Goal: Information Seeking & Learning: Learn about a topic

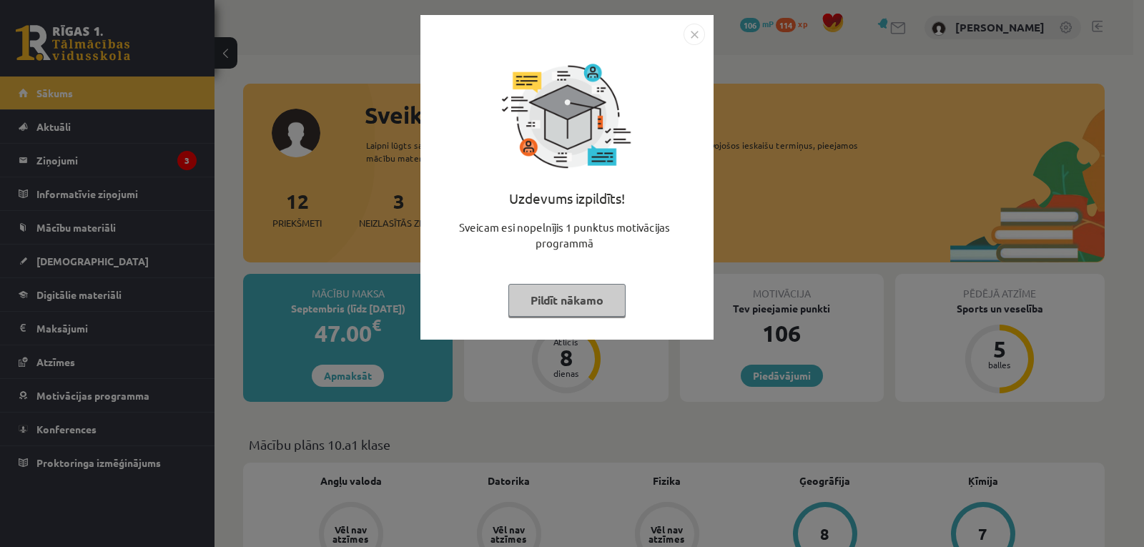
click at [686, 27] on img "Close" at bounding box center [694, 34] width 21 height 21
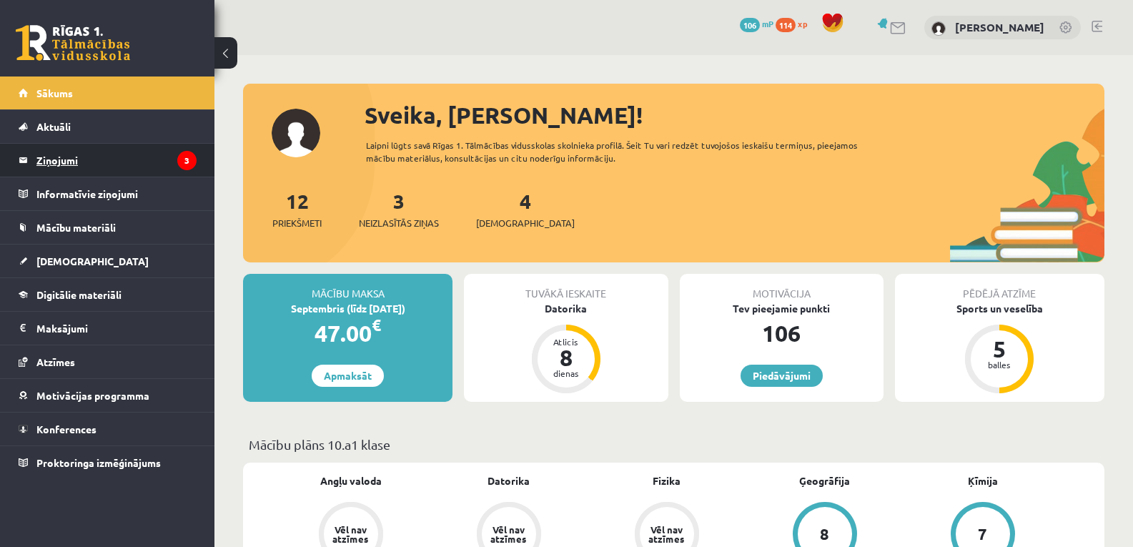
click at [80, 160] on legend "Ziņojumi 3" at bounding box center [116, 160] width 160 height 33
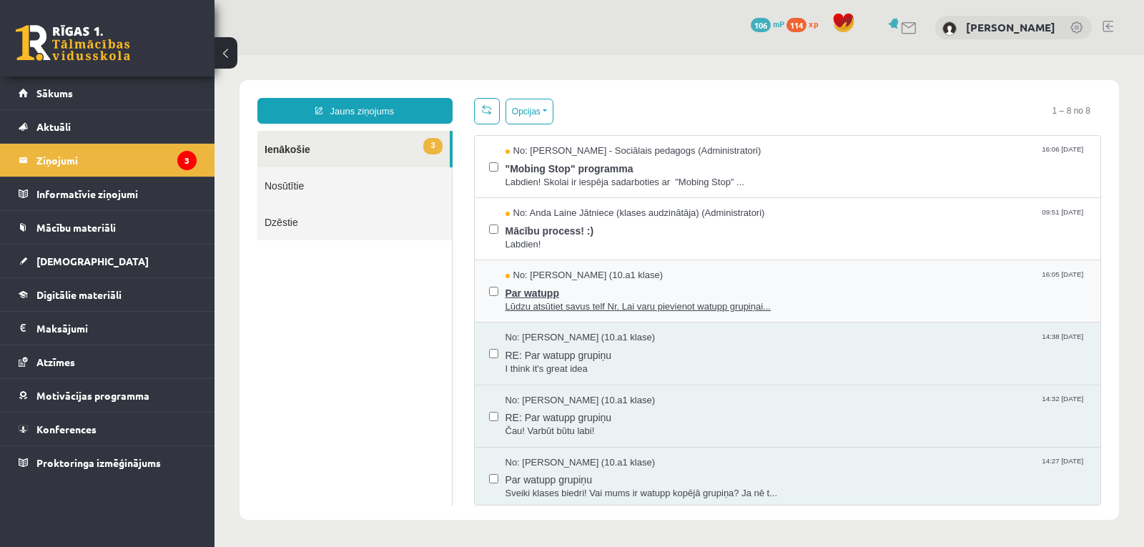
click at [599, 301] on span "Lūdzu atsūtiet savus telf Nr. Lai varu pievienot watupp grupiņai..." at bounding box center [796, 307] width 581 height 14
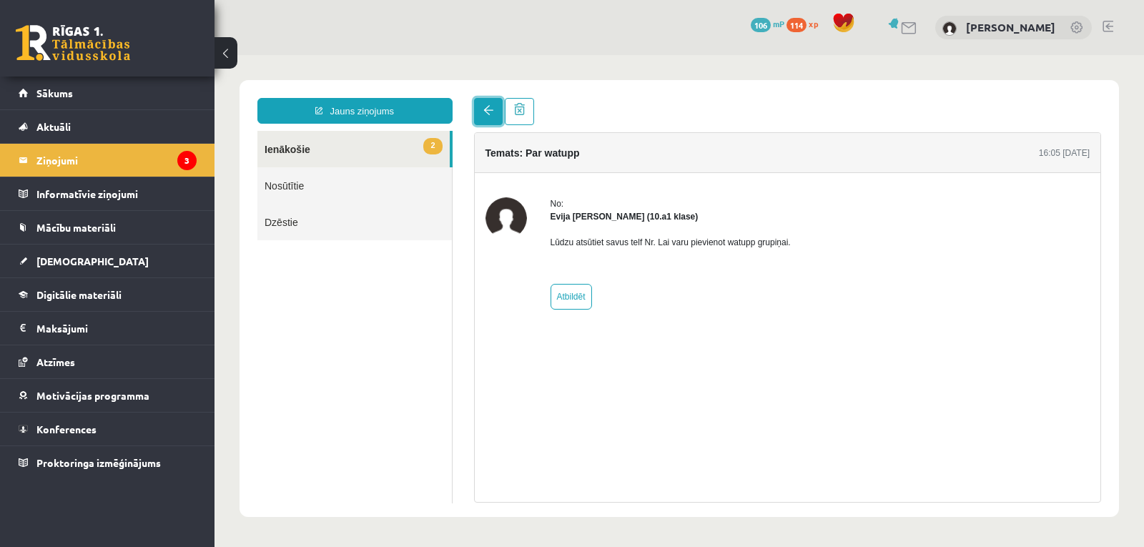
click at [488, 107] on span at bounding box center [488, 110] width 10 height 10
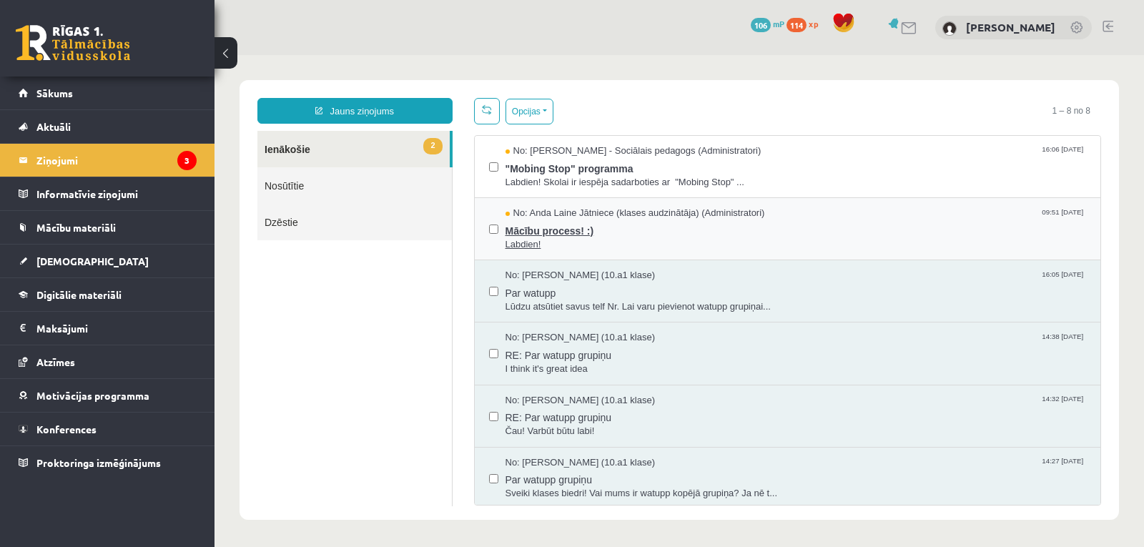
click at [552, 222] on span "Mācību process! :)" at bounding box center [796, 229] width 581 height 18
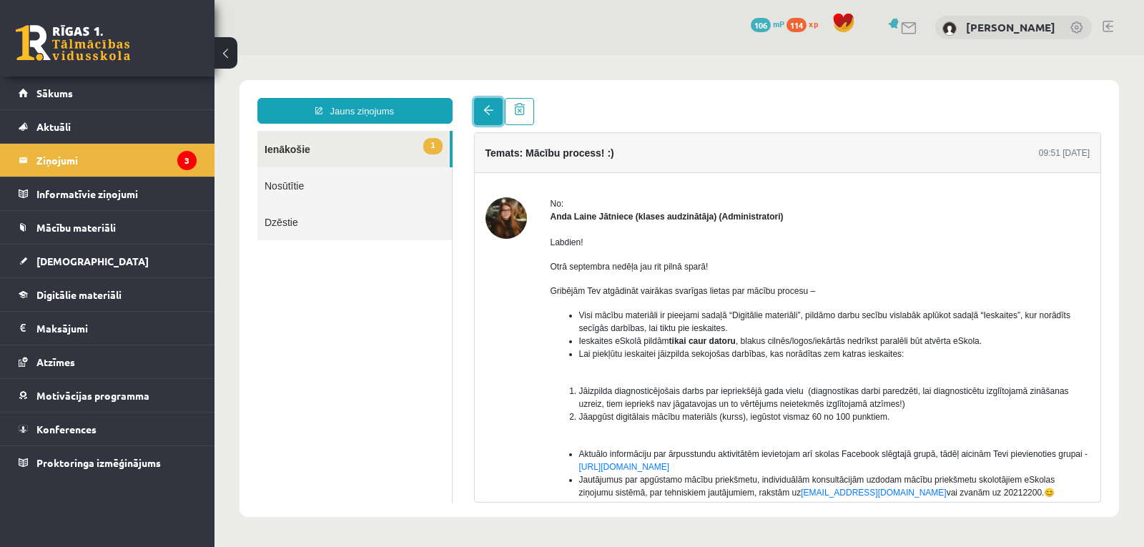
click at [491, 109] on span at bounding box center [488, 110] width 10 height 10
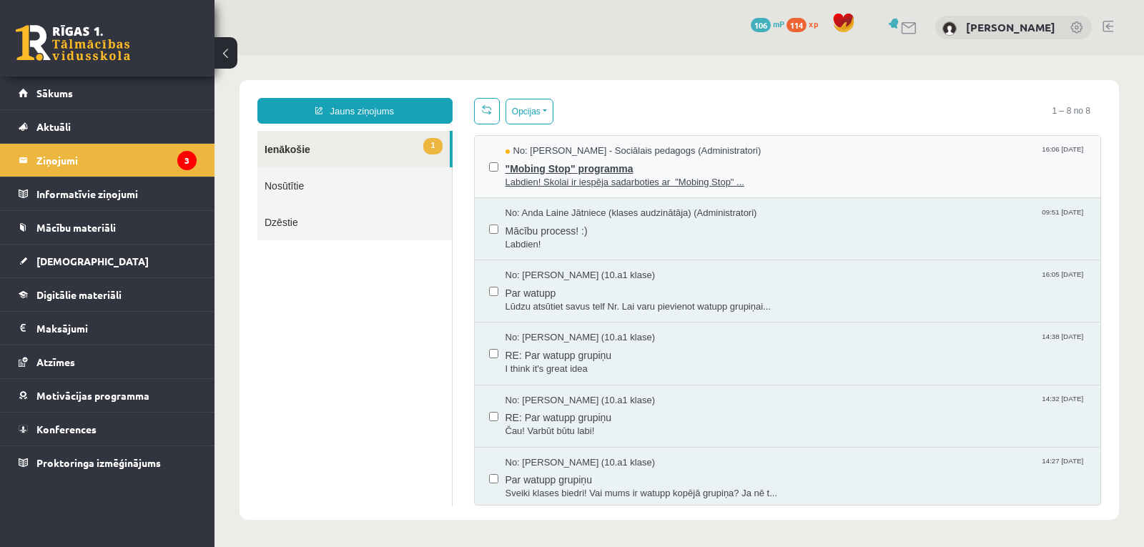
click at [536, 153] on span "No: Dagnija Gaubšteina - Sociālais pedagogs (Administratori)" at bounding box center [634, 151] width 256 height 14
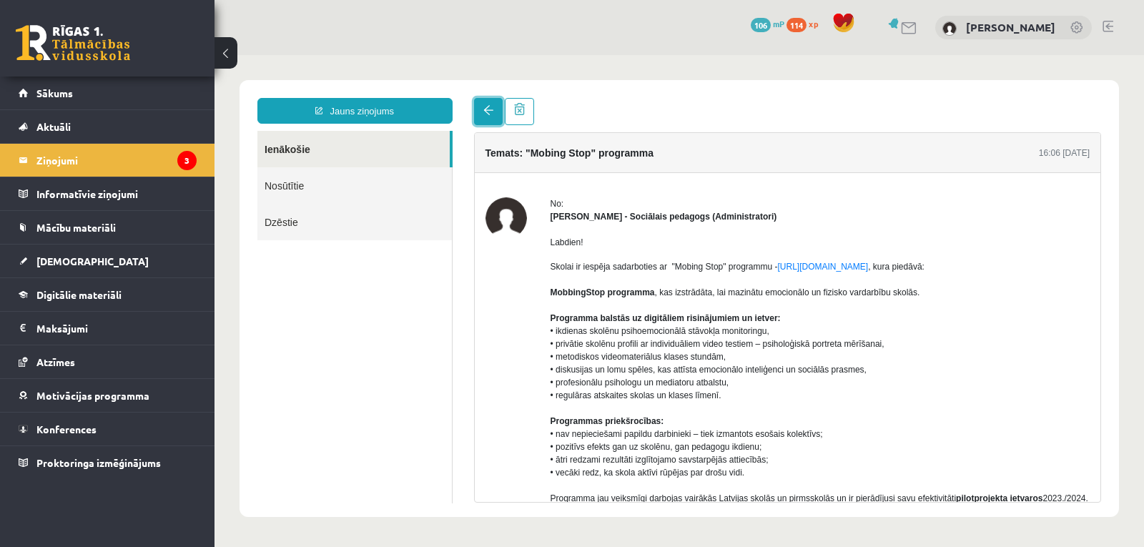
click at [490, 119] on link at bounding box center [488, 111] width 29 height 27
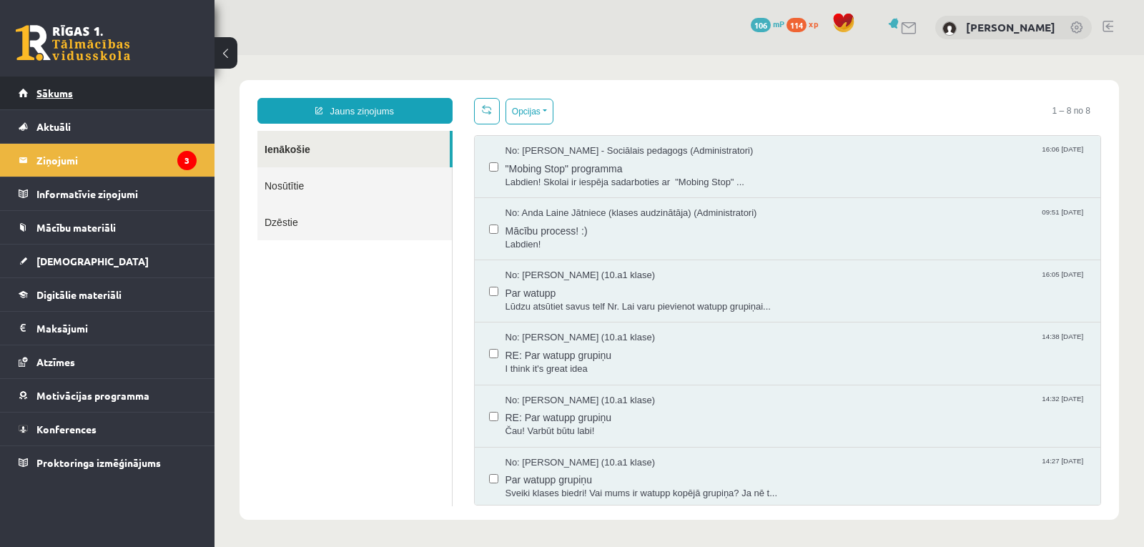
click at [56, 96] on span "Sākums" at bounding box center [54, 93] width 36 height 13
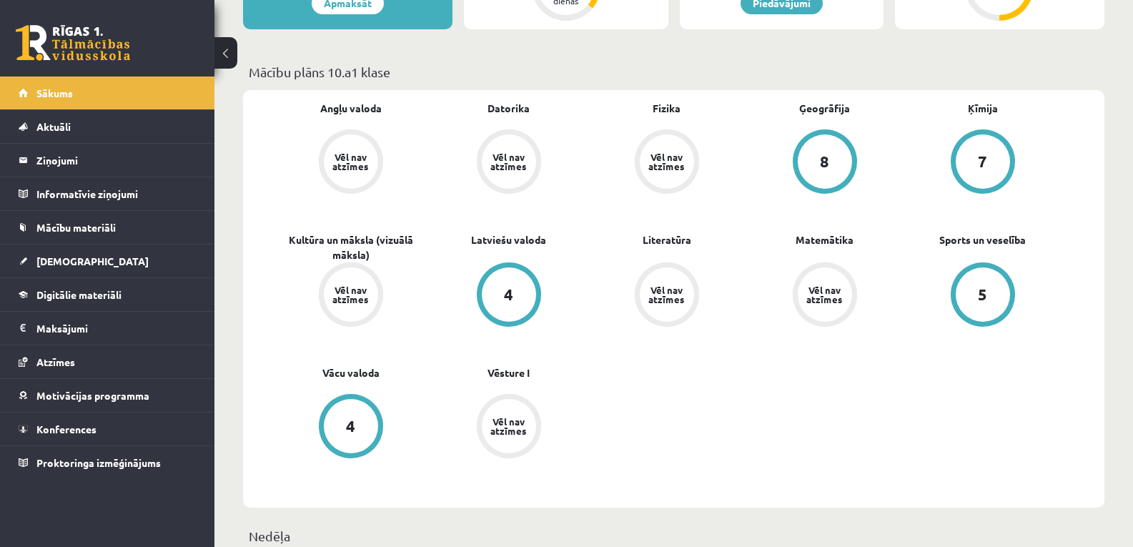
scroll to position [372, 0]
click at [56, 293] on span "Digitālie materiāli" at bounding box center [78, 294] width 85 height 13
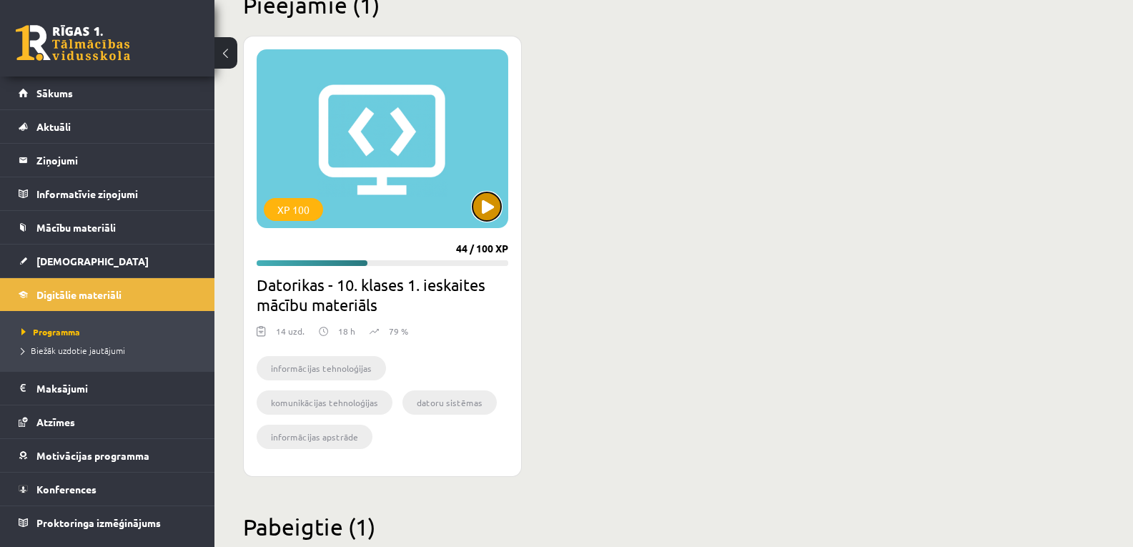
click at [496, 205] on button at bounding box center [487, 206] width 29 height 29
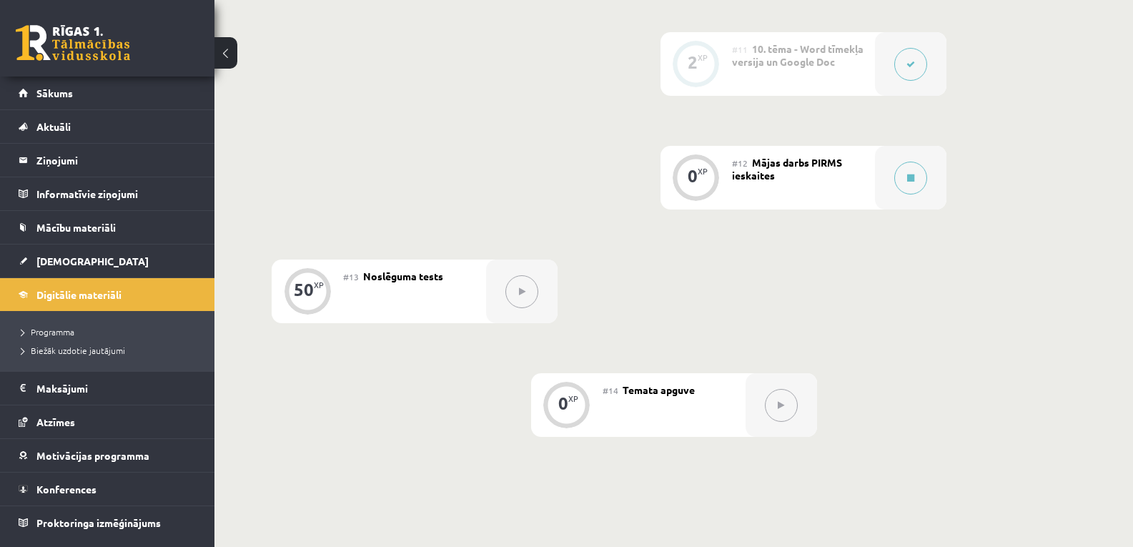
scroll to position [1545, 0]
